Goal: Information Seeking & Learning: Learn about a topic

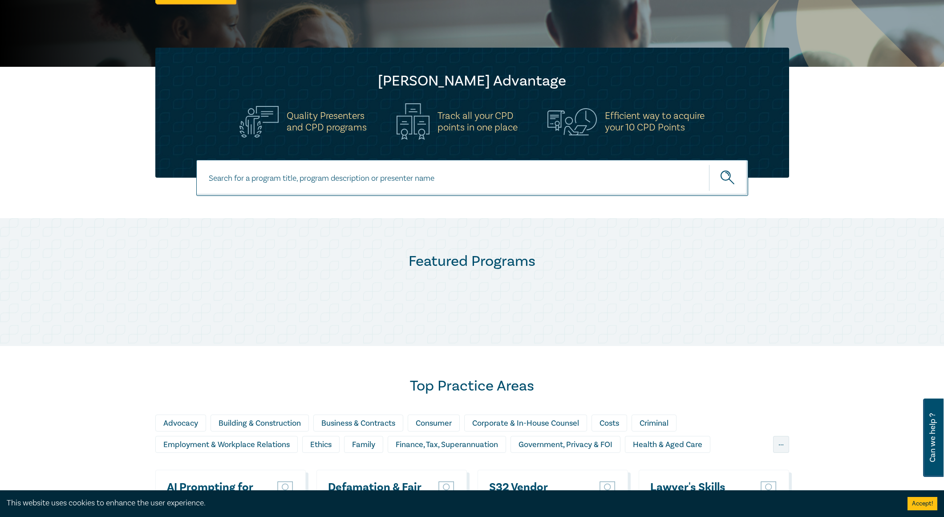
scroll to position [312, 0]
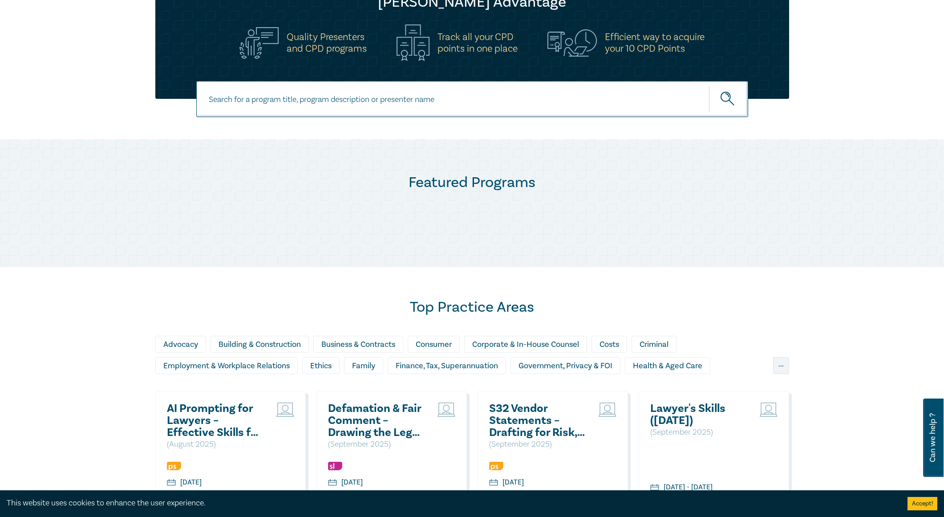
click at [349, 101] on input at bounding box center [472, 99] width 552 height 36
type input "cr"
click at [673, 346] on div "Criminal" at bounding box center [654, 344] width 45 height 17
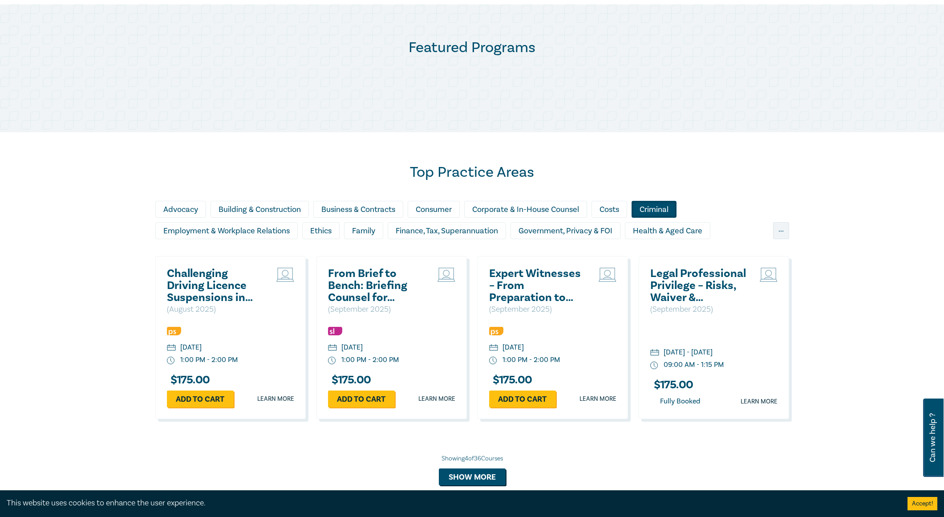
scroll to position [534, 0]
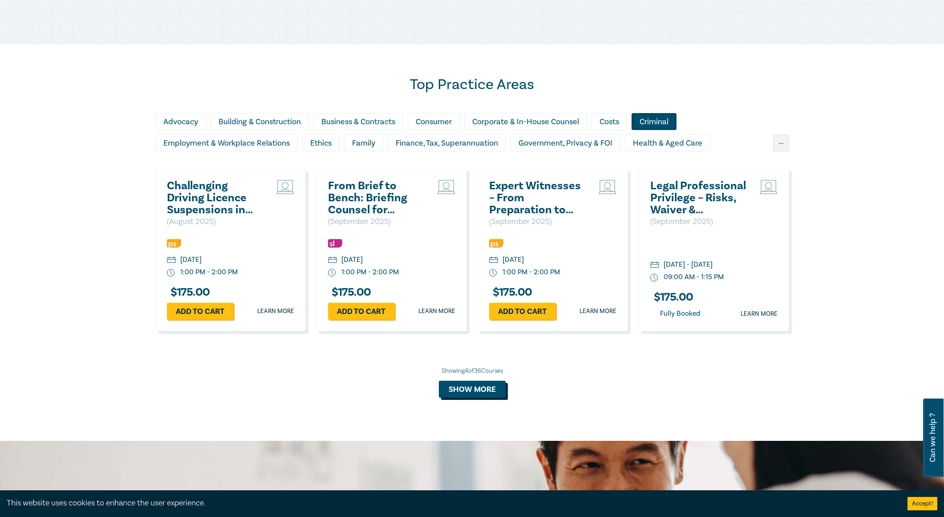
click at [440, 387] on button "Show more" at bounding box center [472, 389] width 67 height 17
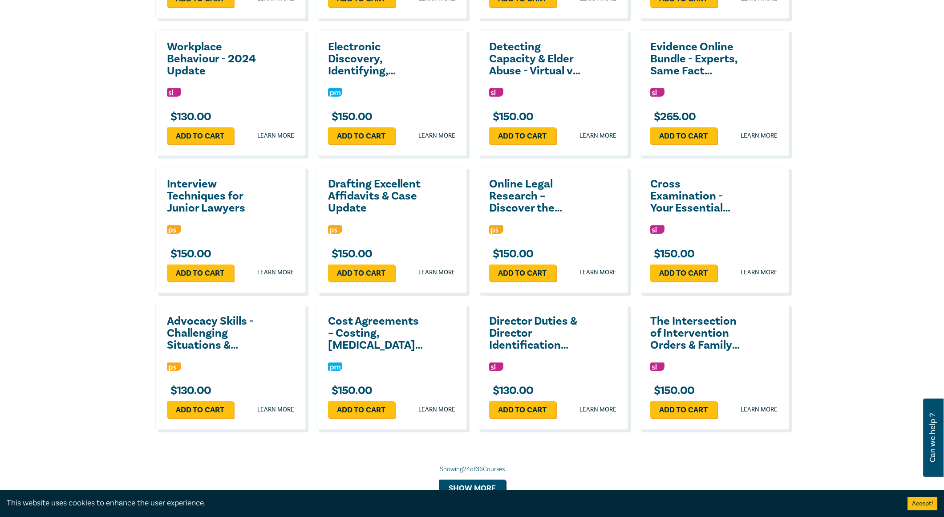
scroll to position [1246, 0]
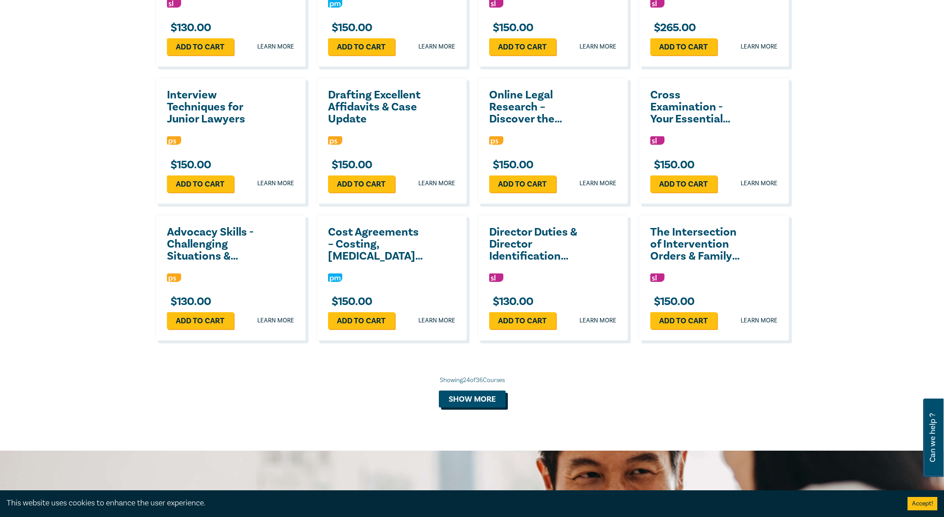
click at [473, 393] on button "Show more" at bounding box center [472, 398] width 67 height 17
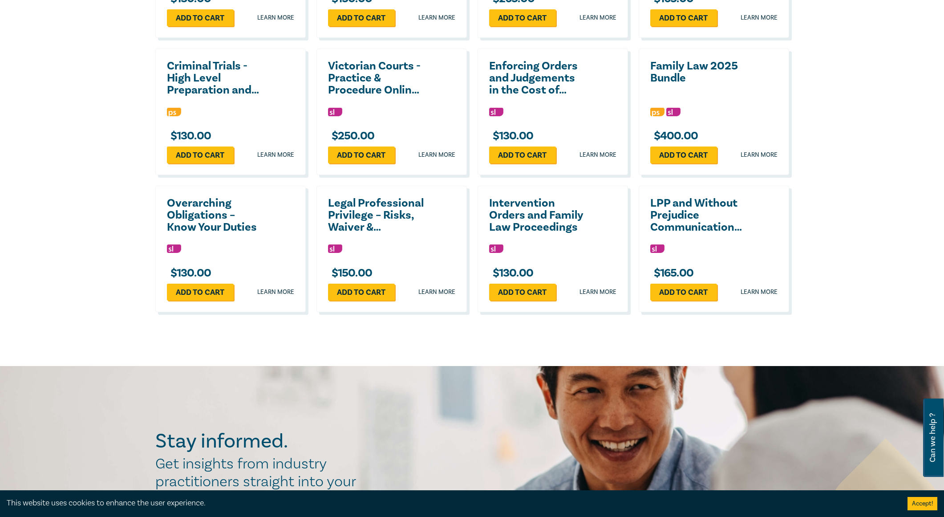
scroll to position [1692, 0]
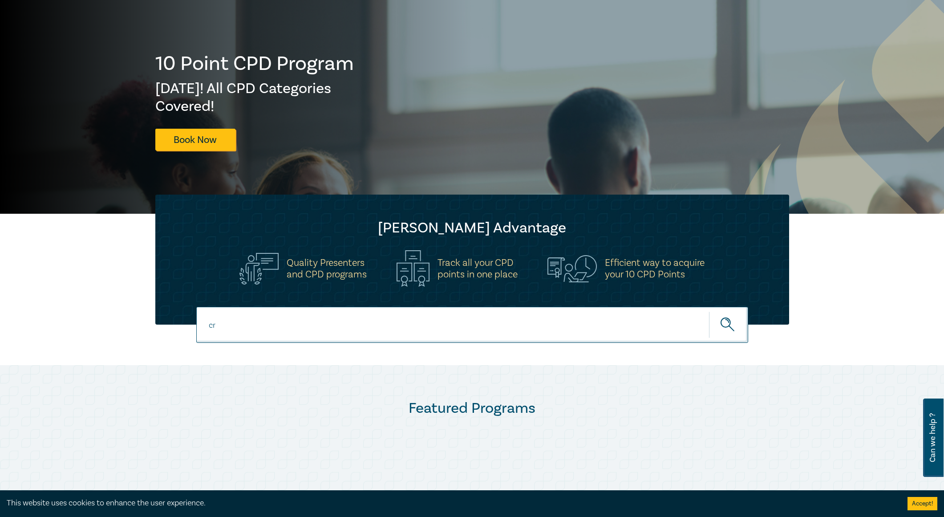
scroll to position [0, 0]
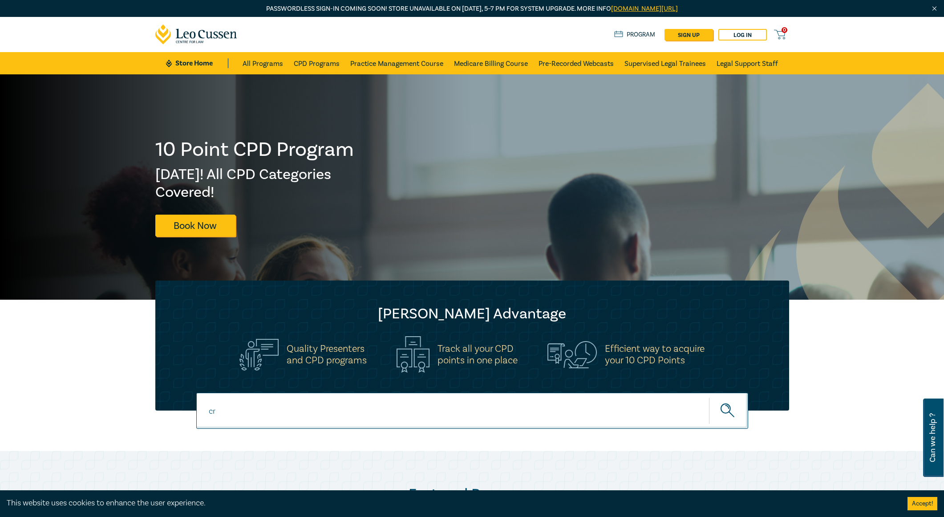
click at [289, 399] on input "cr" at bounding box center [472, 411] width 552 height 36
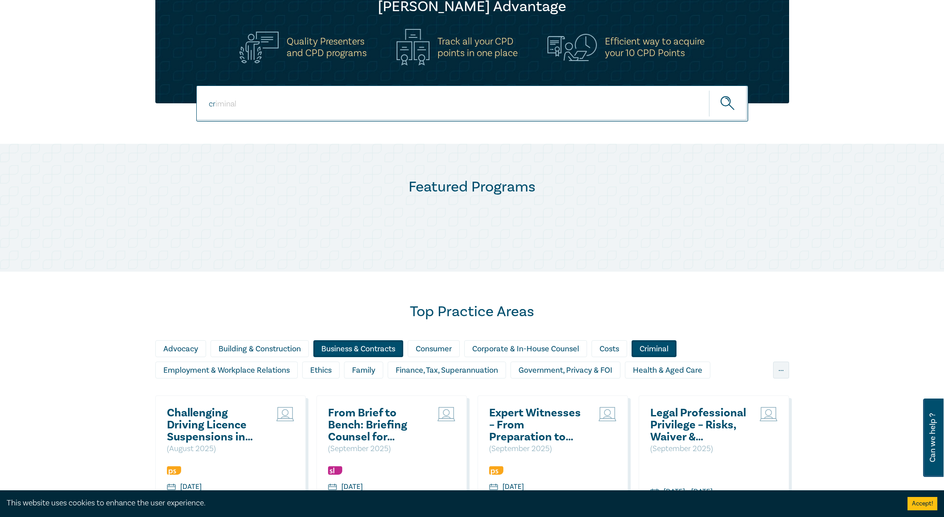
scroll to position [312, 0]
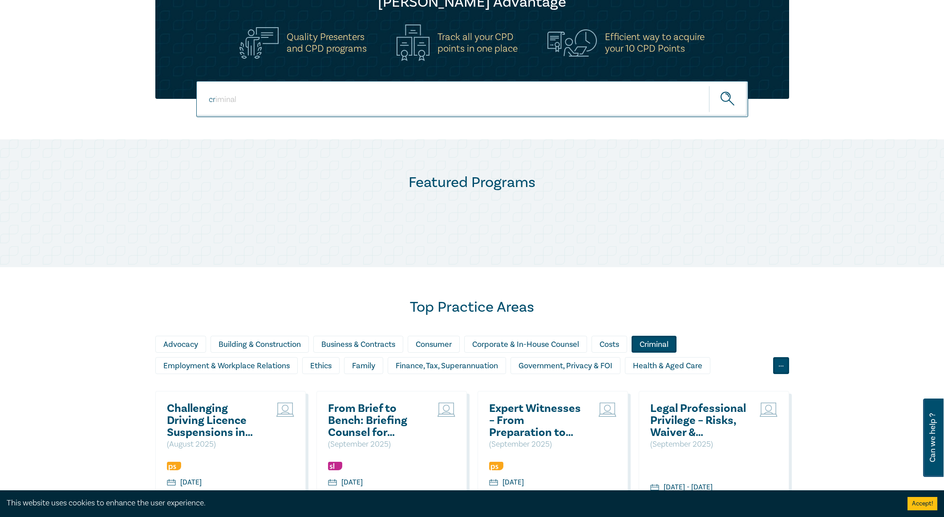
click at [785, 364] on div "..." at bounding box center [781, 365] width 16 height 17
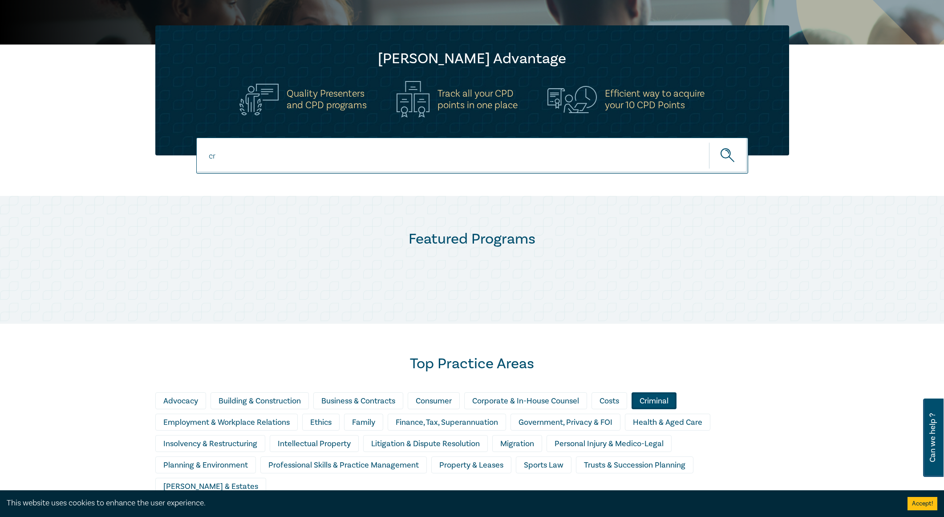
scroll to position [178, 0]
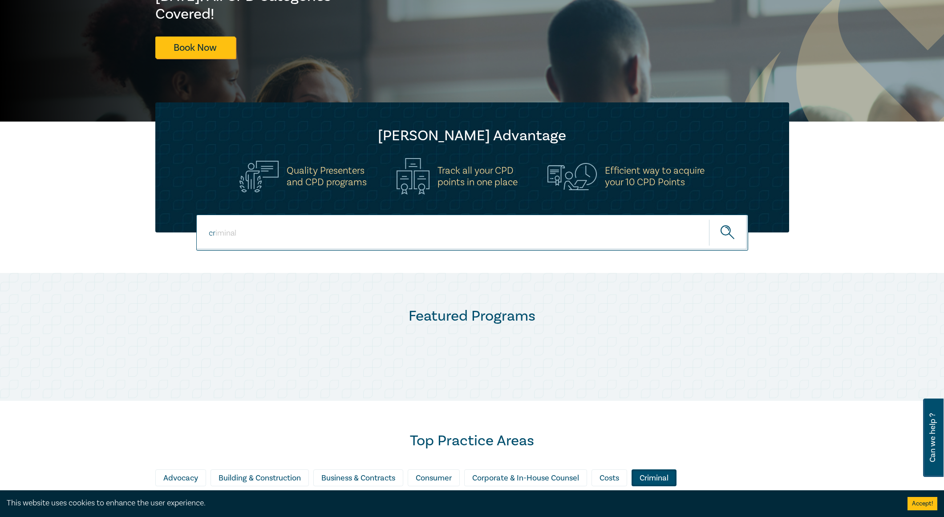
click at [344, 226] on input "cr" at bounding box center [472, 233] width 552 height 36
click at [715, 229] on button "submit" at bounding box center [728, 232] width 39 height 27
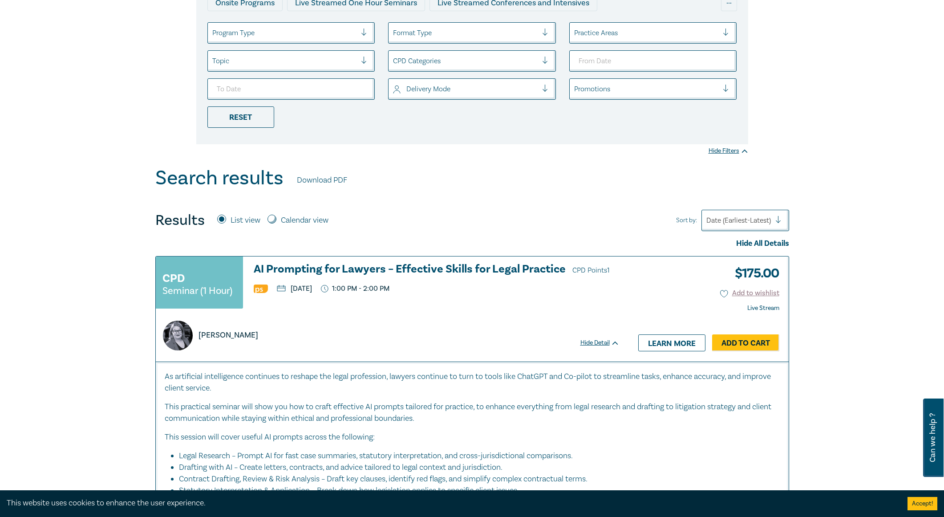
click at [272, 222] on input "Calendar view" at bounding box center [272, 219] width 9 height 9
radio input "true"
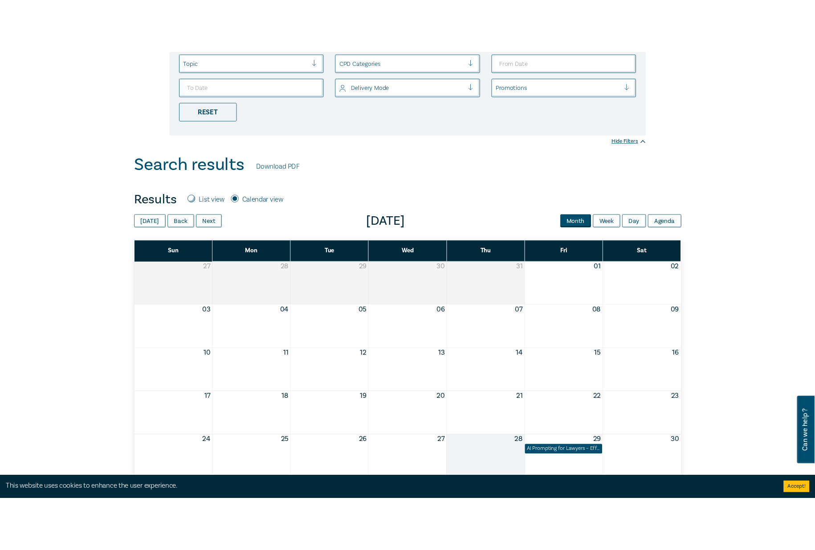
scroll to position [312, 0]
